Goal: Task Accomplishment & Management: Use online tool/utility

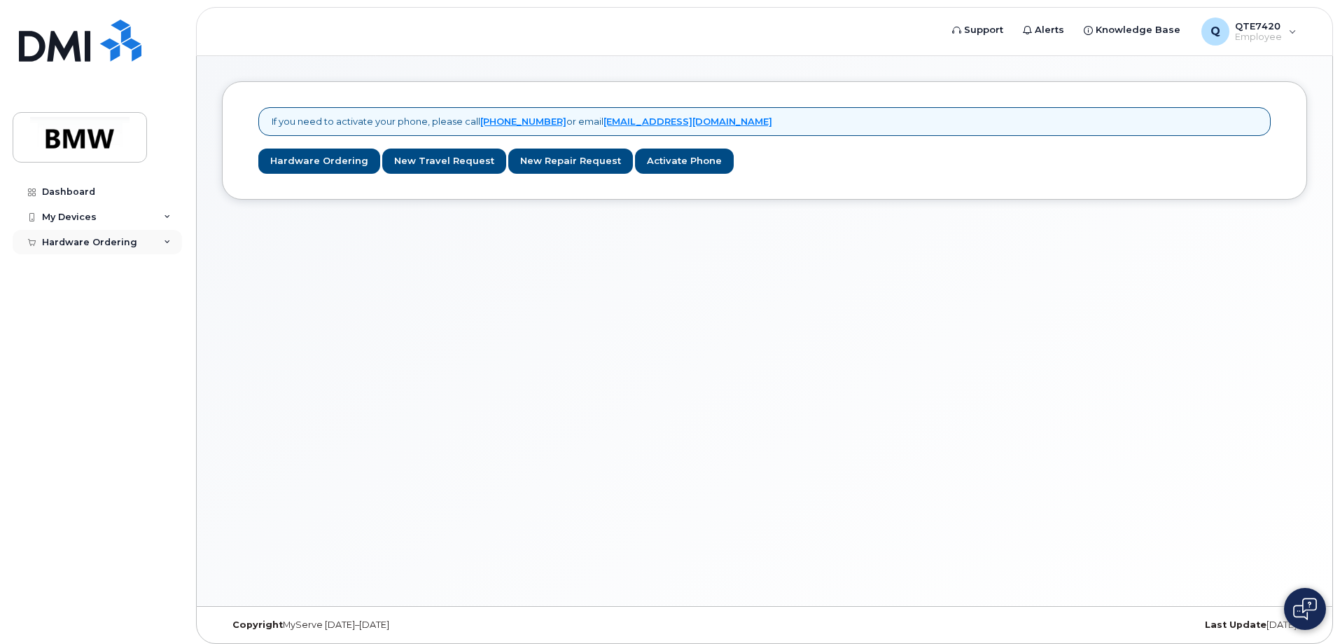
click at [67, 244] on div "Hardware Ordering" at bounding box center [89, 242] width 95 height 11
click at [113, 292] on link "New Order" at bounding box center [109, 294] width 145 height 27
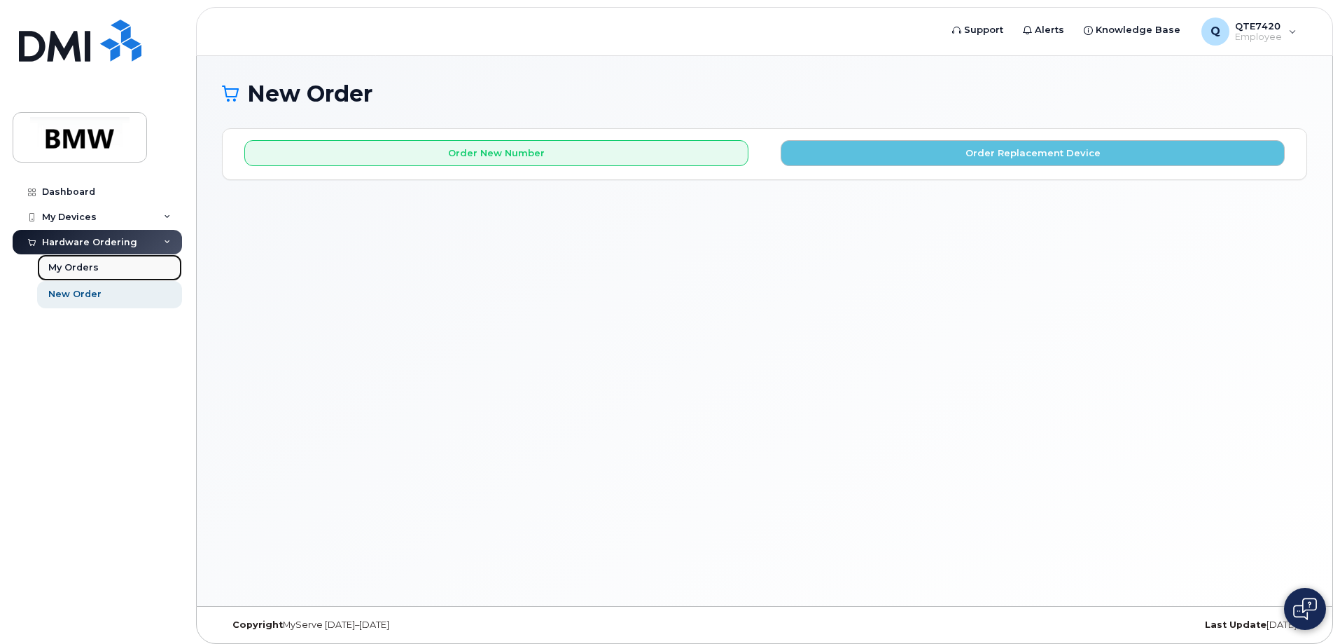
click at [103, 267] on link "My Orders" at bounding box center [109, 267] width 145 height 27
